Goal: Information Seeking & Learning: Check status

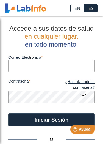
click at [33, 68] on input "Correo Electronico" at bounding box center [51, 66] width 87 height 12
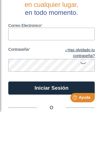
type input "[EMAIL_ADDRESS][DOMAIN_NAME]"
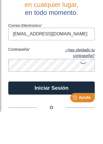
click at [51, 114] on button "Iniciar Sesión" at bounding box center [51, 120] width 87 height 13
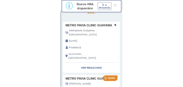
scroll to position [24, 0]
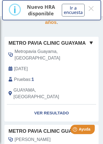
click at [40, 118] on link "Ver Resultado" at bounding box center [51, 113] width 94 height 17
click at [54, 115] on link "Ver Resultado" at bounding box center [51, 113] width 94 height 17
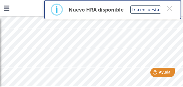
scroll to position [164, 0]
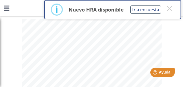
scroll to position [235, 0]
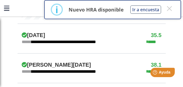
click at [103, 39] on span "****" at bounding box center [154, 42] width 15 height 6
click at [103, 32] on h4 "35.5" at bounding box center [156, 35] width 11 height 7
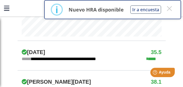
scroll to position [218, 0]
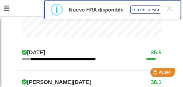
click at [103, 9] on button "×" at bounding box center [170, 9] width 10 height 10
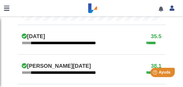
scroll to position [235, 0]
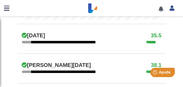
click at [24, 40] on span "******" at bounding box center [27, 42] width 10 height 4
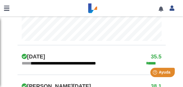
scroll to position [213, 0]
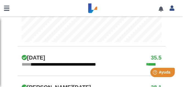
click at [6, 10] on link at bounding box center [6, 8] width 13 height 16
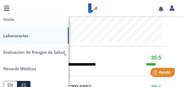
scroll to position [1, 0]
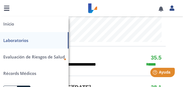
click at [12, 40] on link "Laboratorios" at bounding box center [34, 40] width 69 height 16
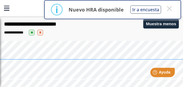
scroll to position [92, 0]
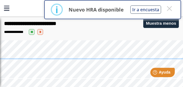
click at [35, 32] on span "**" at bounding box center [32, 32] width 6 height 6
click at [43, 33] on span "*" at bounding box center [40, 32] width 6 height 6
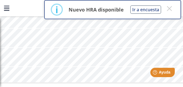
scroll to position [450, 0]
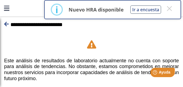
click at [7, 27] on link at bounding box center [6, 24] width 5 height 6
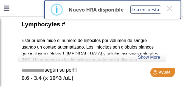
scroll to position [13, 0]
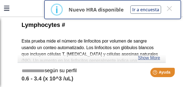
click at [20, 59] on div "Lymphocytes # Esta prueba mide el número de linfocitos por volumen de sangre us…" at bounding box center [92, 41] width 148 height 44
click at [103, 59] on link "Show More" at bounding box center [149, 58] width 22 height 7
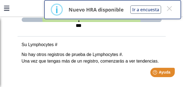
scroll to position [139, 0]
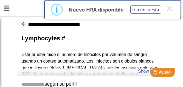
click at [26, 24] on icon at bounding box center [24, 23] width 5 height 5
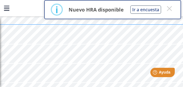
scroll to position [127, 0]
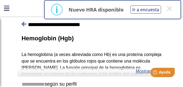
click at [24, 25] on icon at bounding box center [24, 23] width 5 height 5
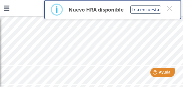
scroll to position [202, 0]
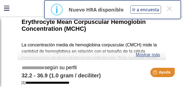
scroll to position [20, 0]
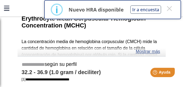
click at [103, 51] on link "Mostrar más" at bounding box center [148, 51] width 24 height 7
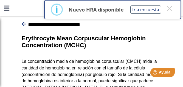
scroll to position [0, 0]
click at [24, 23] on icon at bounding box center [24, 23] width 5 height 5
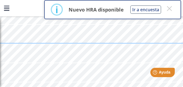
scroll to position [224, 0]
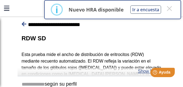
click at [24, 24] on icon at bounding box center [24, 23] width 5 height 5
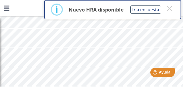
scroll to position [284, 0]
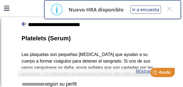
click at [24, 25] on icon at bounding box center [24, 23] width 5 height 5
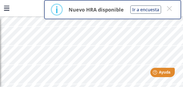
scroll to position [339, 0]
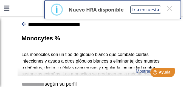
click at [25, 24] on icon at bounding box center [24, 23] width 5 height 5
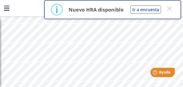
scroll to position [244, 0]
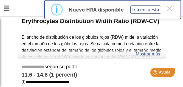
scroll to position [18, 0]
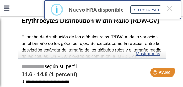
click at [26, 54] on div "Erythrocytes Distribution Width Ratio (RDW-CV) El ancho de distribución de los …" at bounding box center [92, 37] width 148 height 44
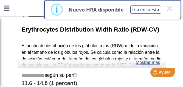
scroll to position [9, 0]
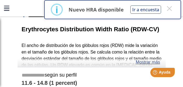
click at [103, 64] on link "Mostrar más" at bounding box center [148, 62] width 24 height 7
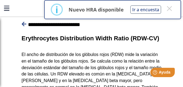
scroll to position [0, 0]
click at [103, 9] on button "×" at bounding box center [170, 9] width 10 height 10
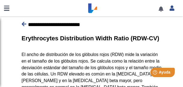
click at [103, 10] on link at bounding box center [161, 9] width 11 height 4
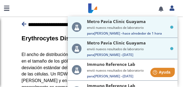
click at [103, 26] on small "envió nuevos resultados de laboratorio" at bounding box center [130, 28] width 87 height 4
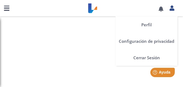
click at [103, 10] on link at bounding box center [172, 7] width 11 height 7
click at [103, 25] on link "Perfil" at bounding box center [147, 24] width 62 height 16
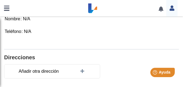
scroll to position [142, 0]
